Goal: Task Accomplishment & Management: Manage account settings

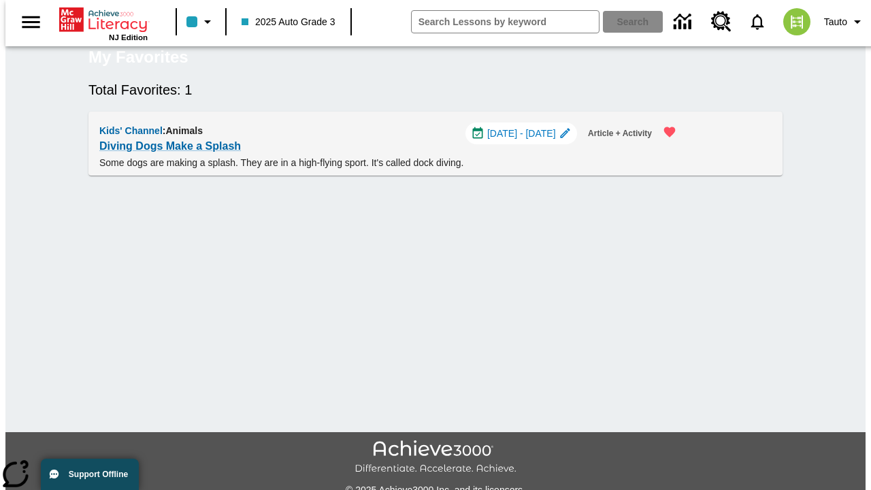
click at [527, 141] on span "[DATE] - [DATE]" at bounding box center [521, 134] width 69 height 14
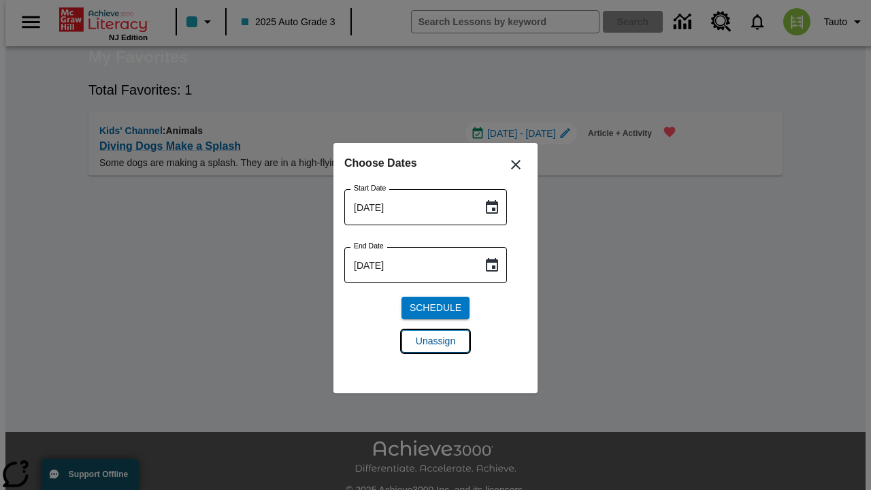
click at [436, 341] on span "Unassign" at bounding box center [435, 341] width 39 height 14
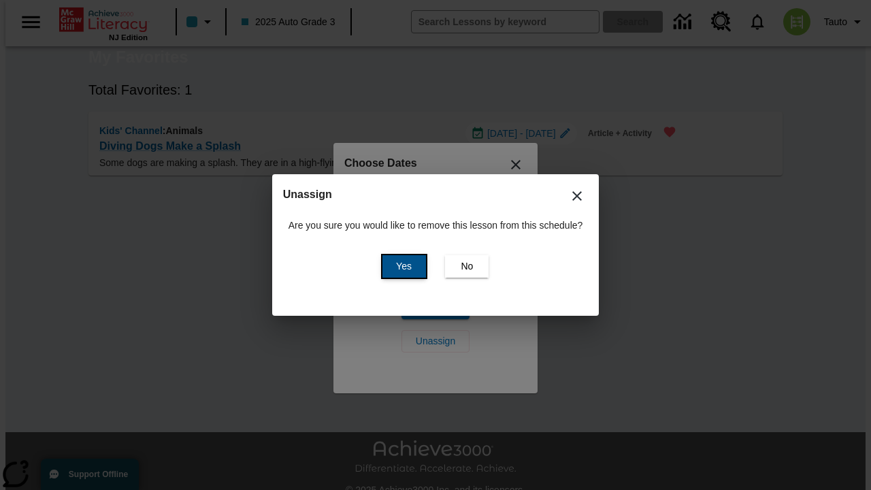
click at [401, 266] on span "Yes" at bounding box center [404, 266] width 16 height 14
